Goal: Task Accomplishment & Management: Manage account settings

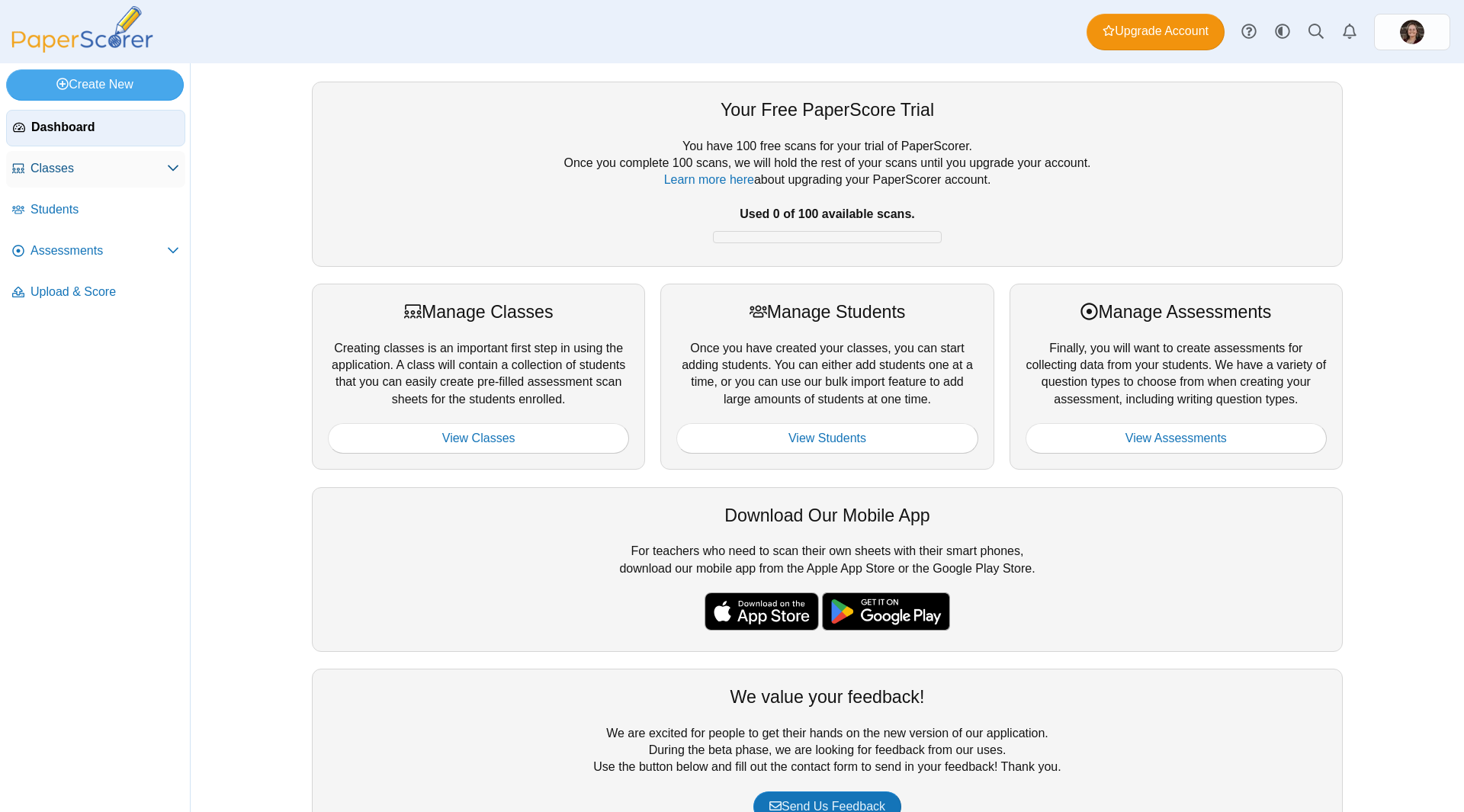
click at [125, 176] on span "Classes" at bounding box center [99, 168] width 137 height 17
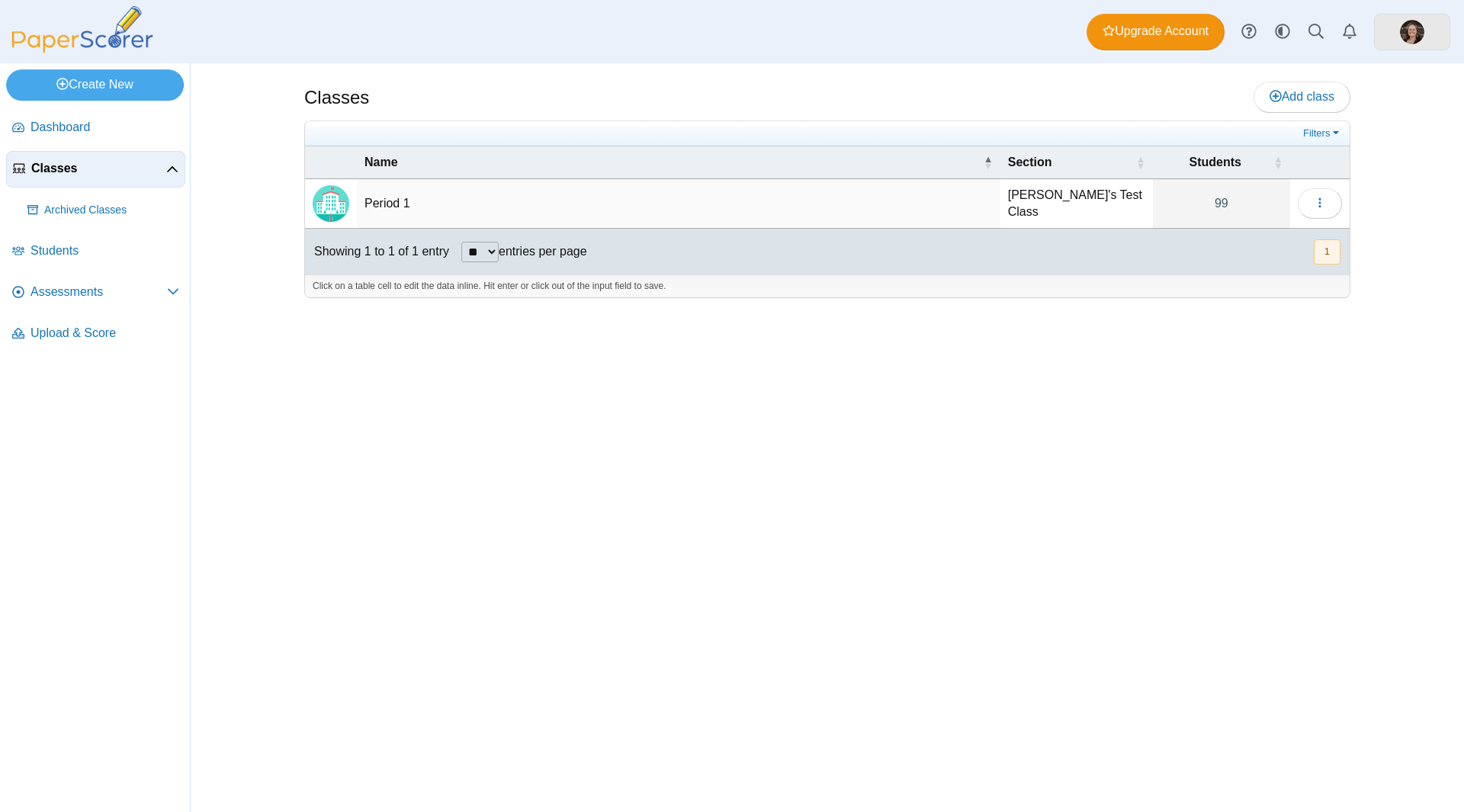
click at [1394, 32] on link at bounding box center [1412, 32] width 76 height 36
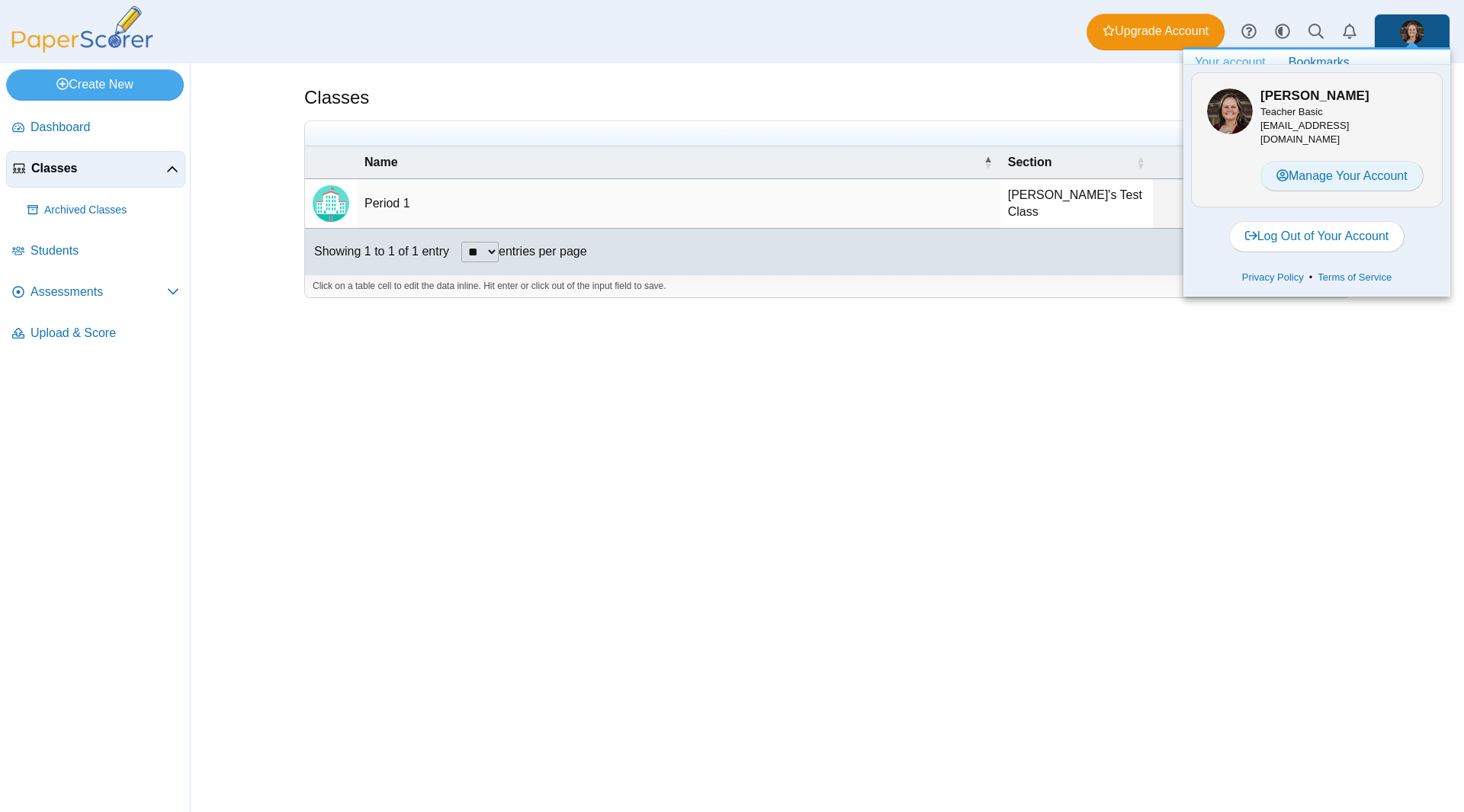
click at [1337, 182] on link "Manage Your Account" at bounding box center [1341, 176] width 163 height 31
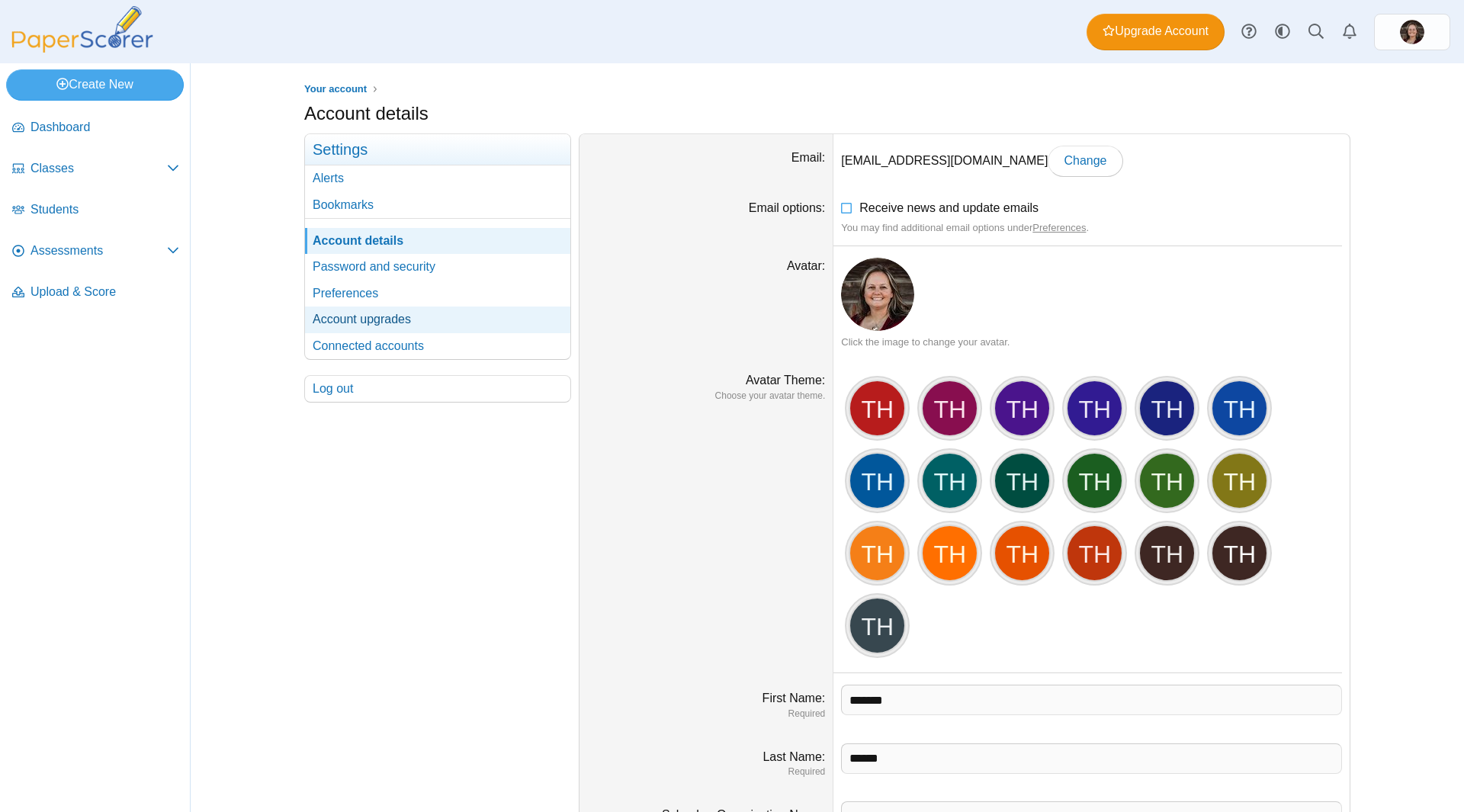
click at [433, 318] on link "Account upgrades" at bounding box center [437, 319] width 265 height 26
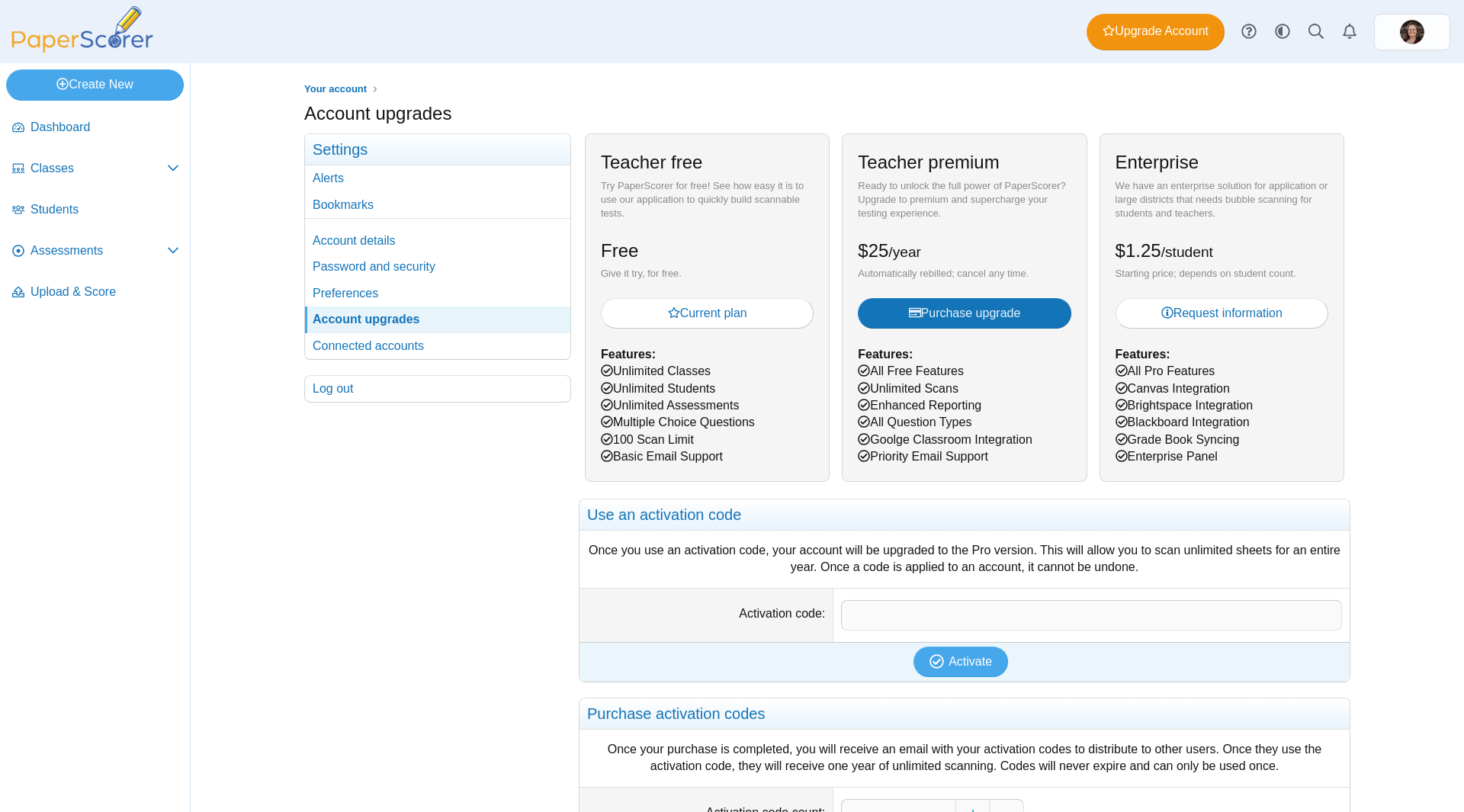
scroll to position [225, 0]
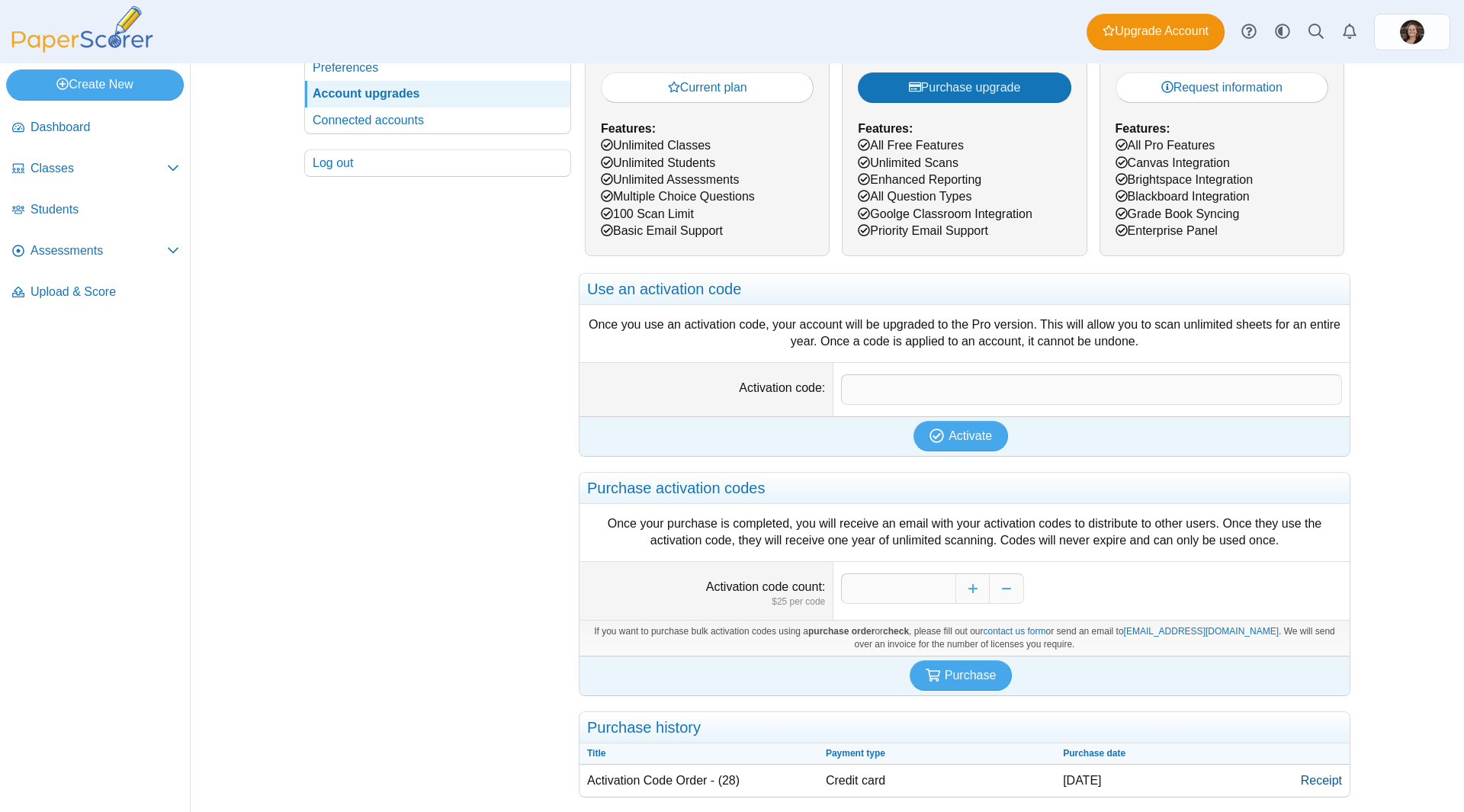
click at [1330, 780] on link "Receipt" at bounding box center [1321, 780] width 56 height 32
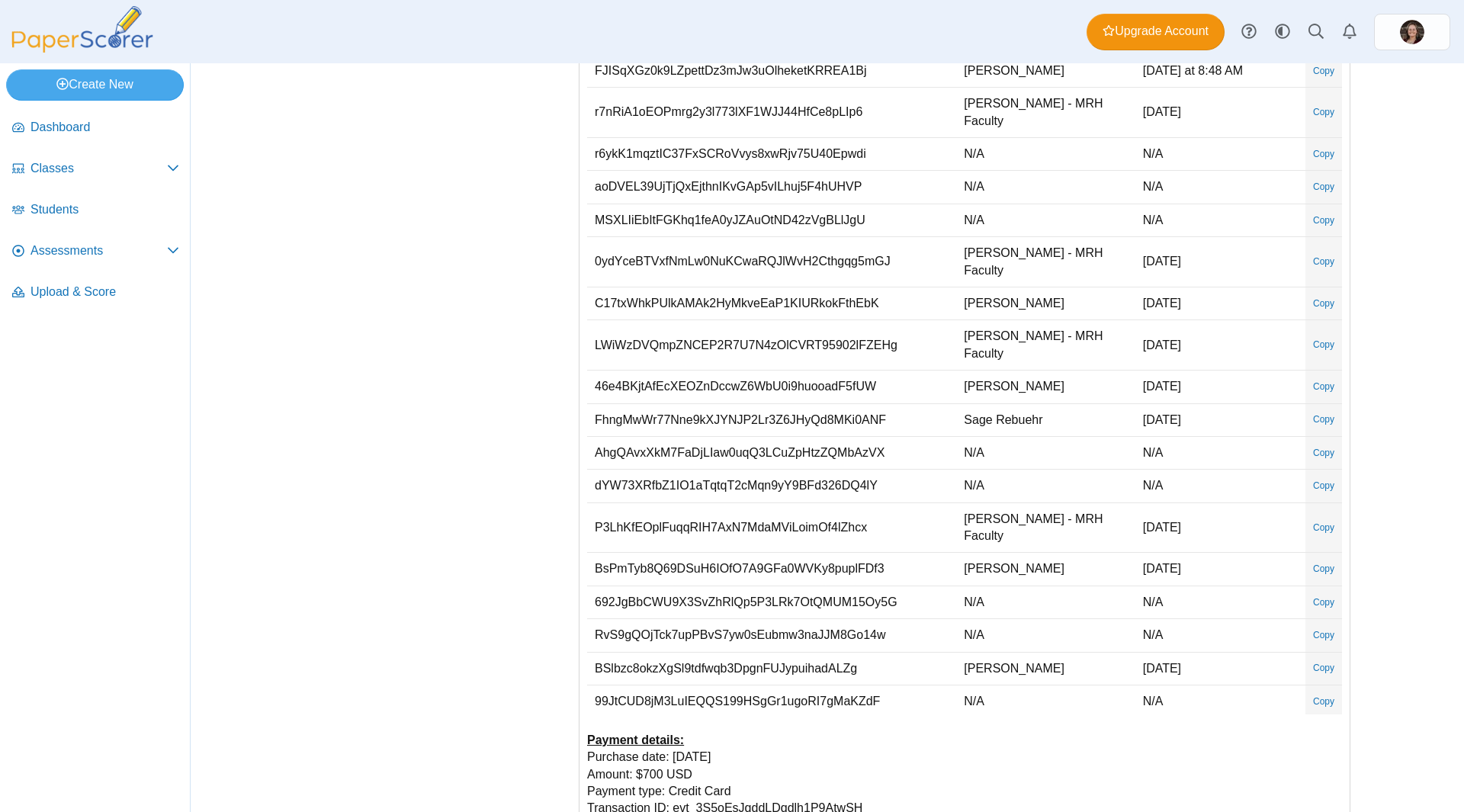
scroll to position [447, 0]
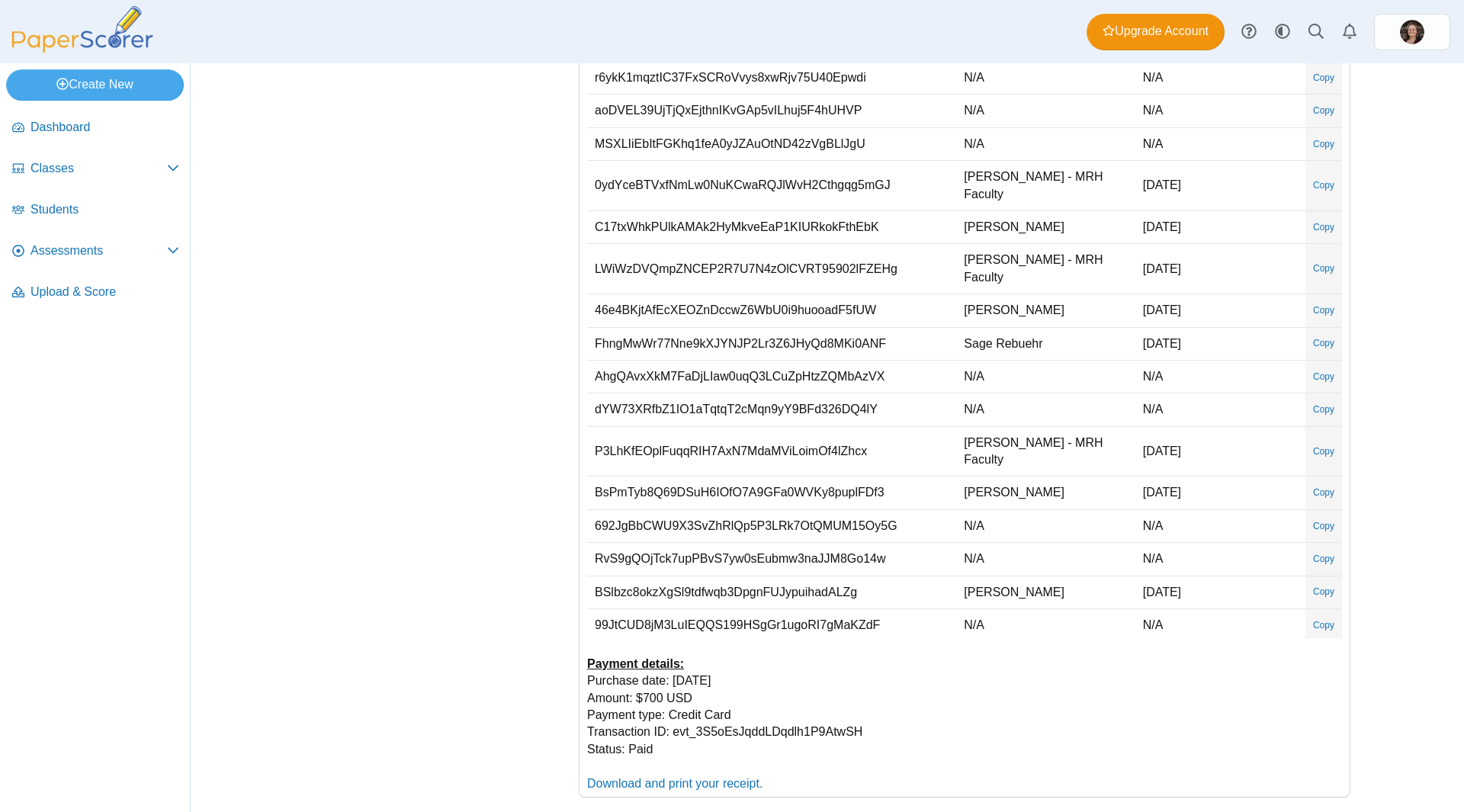
click at [1305, 644] on link "Copy" at bounding box center [1323, 659] width 36 height 28
click at [1307, 678] on link "Copy" at bounding box center [1323, 692] width 36 height 28
type textarea "**********"
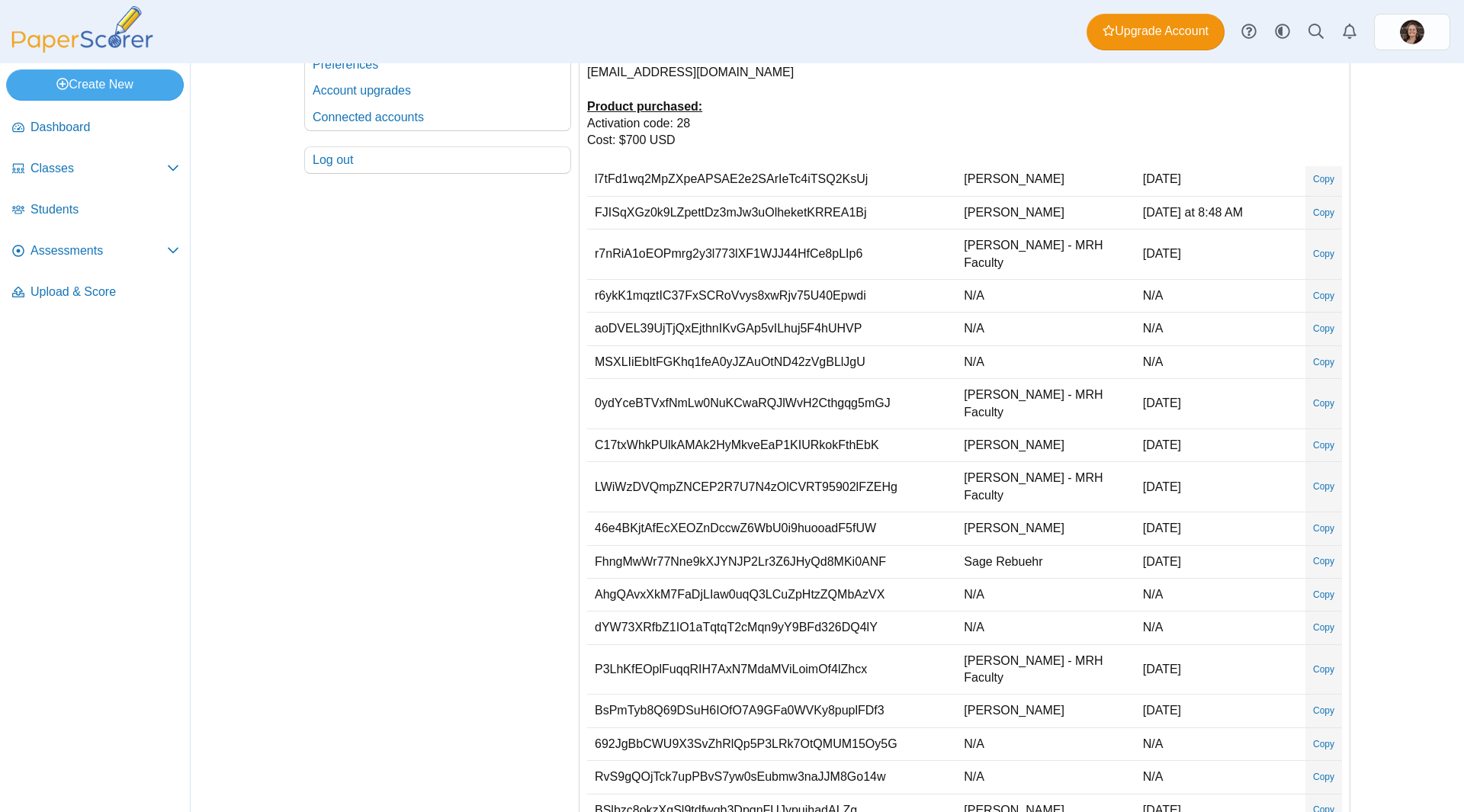
scroll to position [447, 0]
